Goal: Task Accomplishment & Management: Use online tool/utility

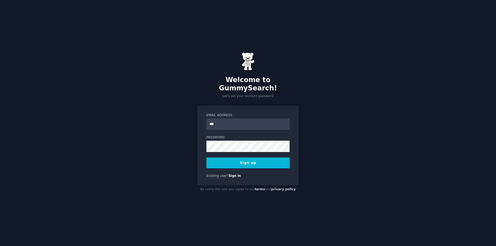
type input "**********"
click at [264, 162] on button "Sign up" at bounding box center [247, 162] width 83 height 11
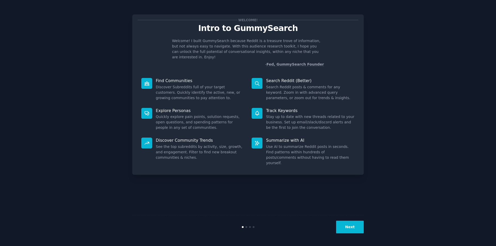
click at [356, 229] on button "Next" at bounding box center [350, 227] width 28 height 13
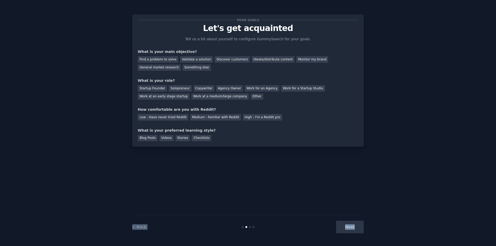
drag, startPoint x: 356, startPoint y: 227, endPoint x: 317, endPoint y: 168, distance: 70.7
click at [317, 168] on div "Your goals Let's get acquainted Tell us a bit about yourself to configure Gummy…" at bounding box center [247, 123] width 231 height 232
click at [222, 118] on div "Medium - Familiar with Reddit" at bounding box center [215, 117] width 51 height 6
click at [189, 93] on div "Work at an early stage startup" at bounding box center [164, 96] width 52 height 6
click at [181, 65] on div "General market research" at bounding box center [159, 68] width 43 height 6
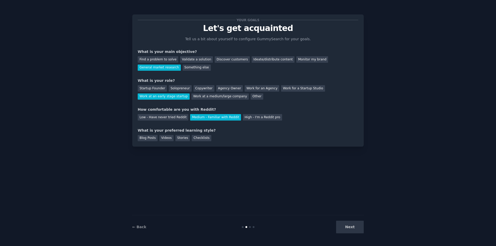
click at [349, 226] on div "Next" at bounding box center [324, 227] width 77 height 13
click at [195, 139] on div "Checklists" at bounding box center [202, 138] width 20 height 6
click at [175, 140] on div "Stories" at bounding box center [182, 138] width 14 height 6
click at [163, 140] on div "Videos" at bounding box center [166, 138] width 14 height 6
click at [146, 139] on div "Blog Posts" at bounding box center [148, 138] width 20 height 6
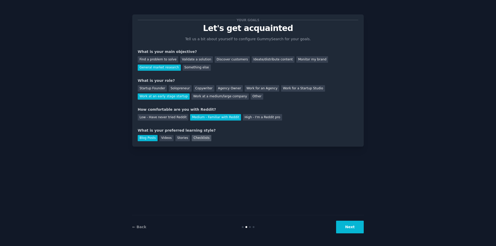
click at [196, 141] on div "Checklists" at bounding box center [202, 138] width 20 height 6
click at [359, 226] on button "Next" at bounding box center [350, 227] width 28 height 13
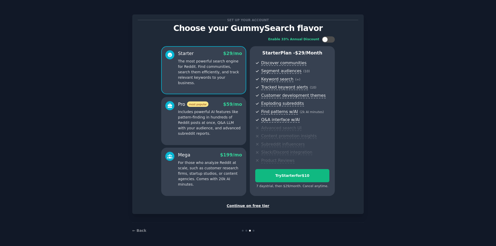
click at [256, 207] on div "Continue on free tier" at bounding box center [248, 205] width 220 height 5
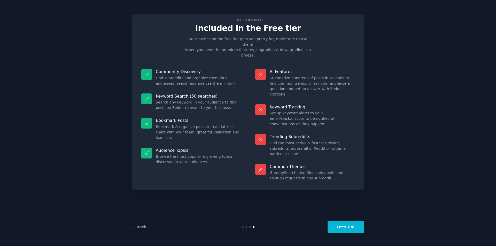
click at [349, 231] on button "Let's Go!" at bounding box center [345, 227] width 36 height 13
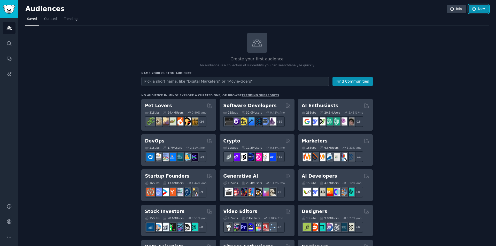
click at [482, 12] on link "New" at bounding box center [478, 9] width 20 height 9
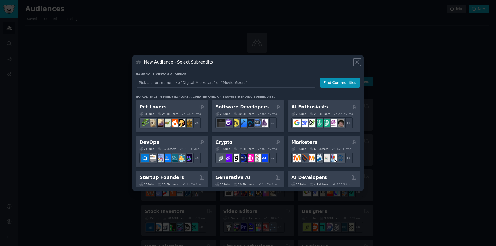
click at [355, 62] on icon at bounding box center [356, 61] width 5 height 5
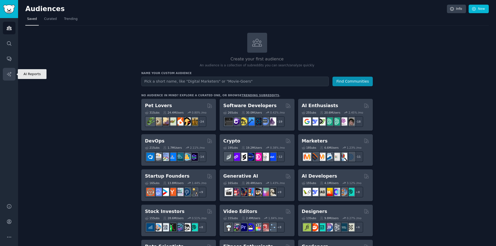
click at [8, 77] on icon "Sidebar" at bounding box center [8, 73] width 5 height 5
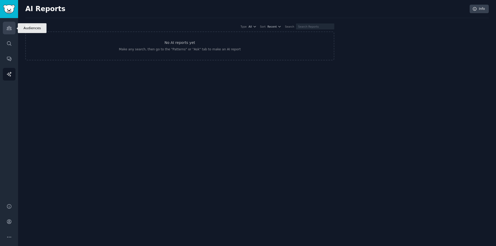
click at [11, 31] on link "Audiences" at bounding box center [9, 28] width 13 height 13
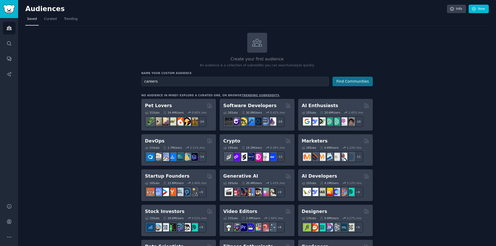
type input "careers"
click at [361, 80] on button "Find Communities" at bounding box center [352, 82] width 40 height 10
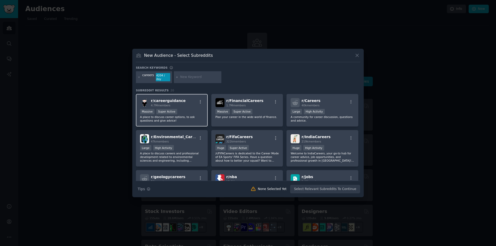
click at [180, 98] on div "r/ careerguidance 4.7M members" at bounding box center [171, 102] width 63 height 9
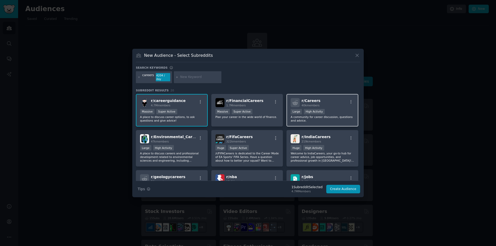
click at [325, 98] on div "r/ Careers 40k members" at bounding box center [321, 102] width 63 height 9
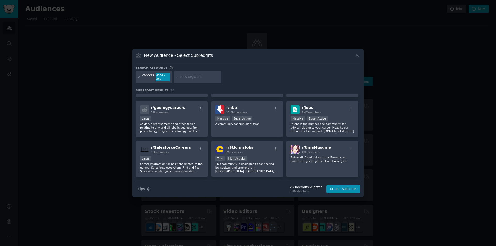
scroll to position [77, 0]
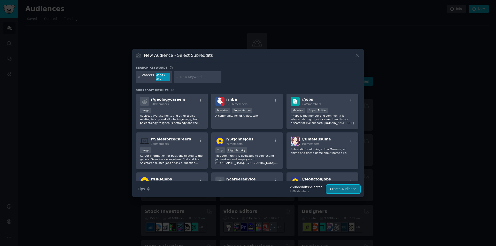
click at [343, 187] on button "Create Audience" at bounding box center [343, 189] width 34 height 9
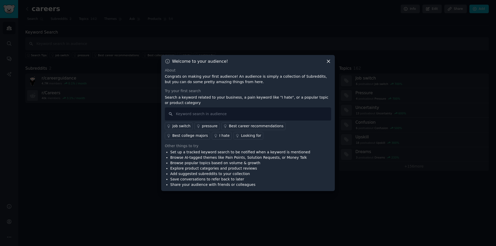
click at [329, 62] on icon at bounding box center [328, 61] width 3 height 3
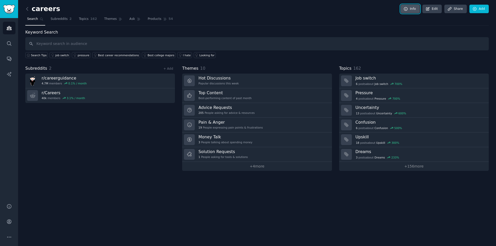
click at [408, 5] on link "Info" at bounding box center [409, 9] width 19 height 9
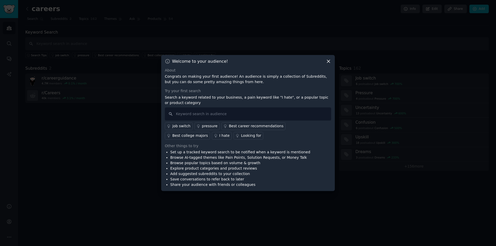
drag, startPoint x: 332, startPoint y: 60, endPoint x: 326, endPoint y: 61, distance: 5.2
click at [331, 60] on div "Welcome to your audience! About Congrats on making your first audience! An audi…" at bounding box center [247, 123] width 173 height 136
click at [325, 61] on div "Welcome to your audience!" at bounding box center [248, 61] width 166 height 5
click at [325, 61] on icon at bounding box center [327, 61] width 5 height 5
